Goal: Task Accomplishment & Management: Manage account settings

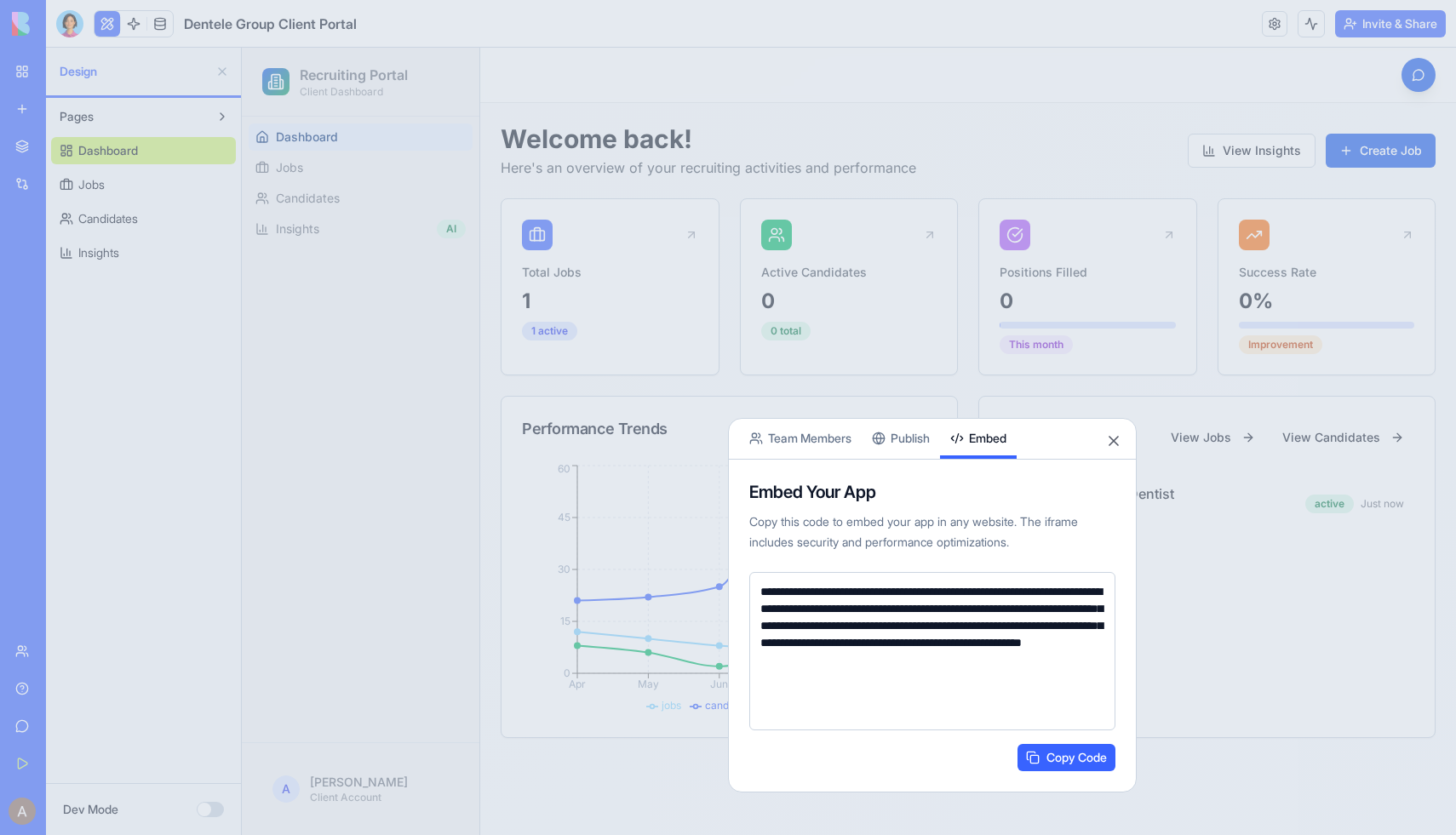
click at [1119, 439] on button "Close" at bounding box center [1114, 441] width 17 height 17
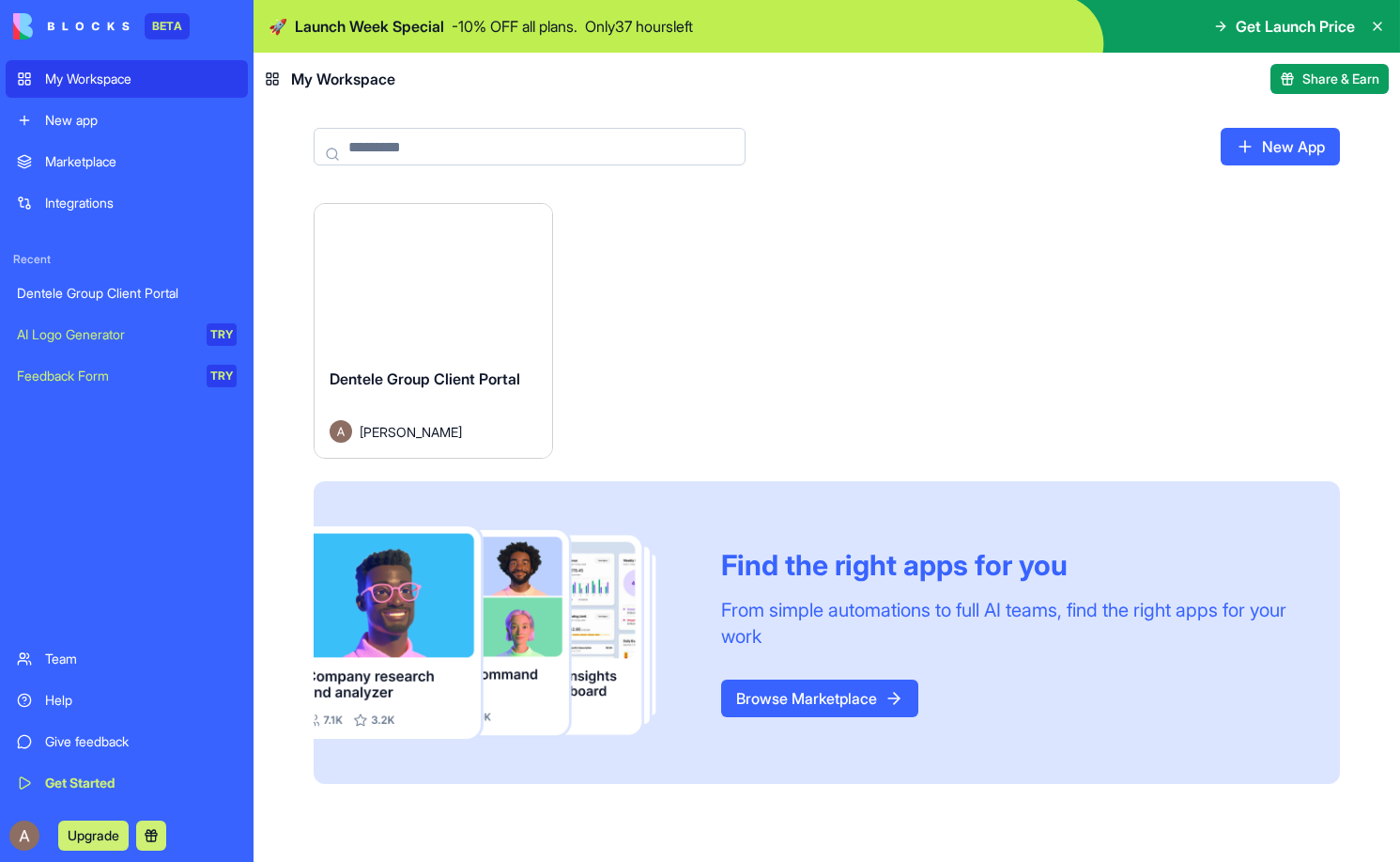
click at [465, 349] on div "Launch" at bounding box center [433, 278] width 237 height 148
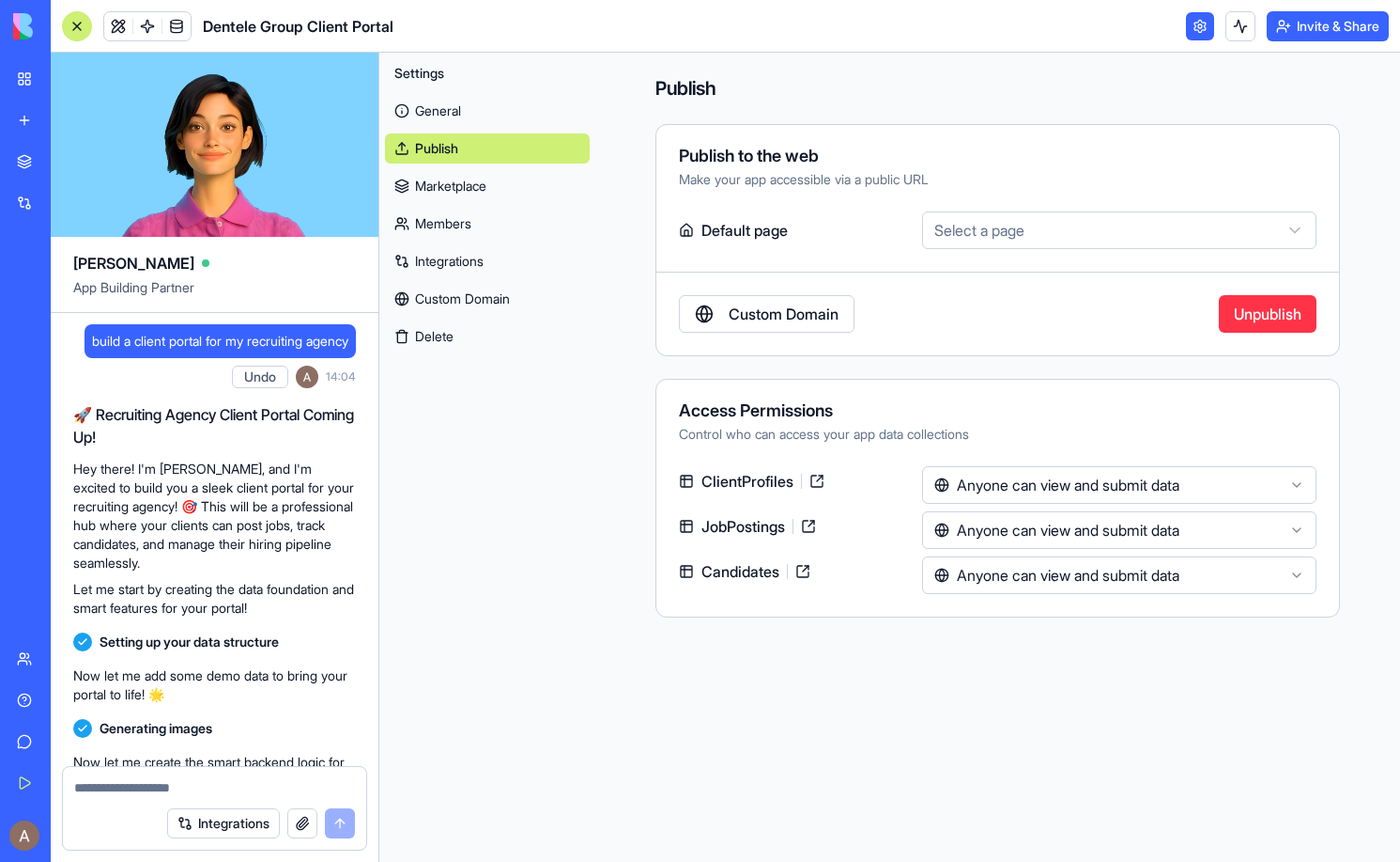
scroll to position [7999, 0]
